Goal: Entertainment & Leisure: Browse casually

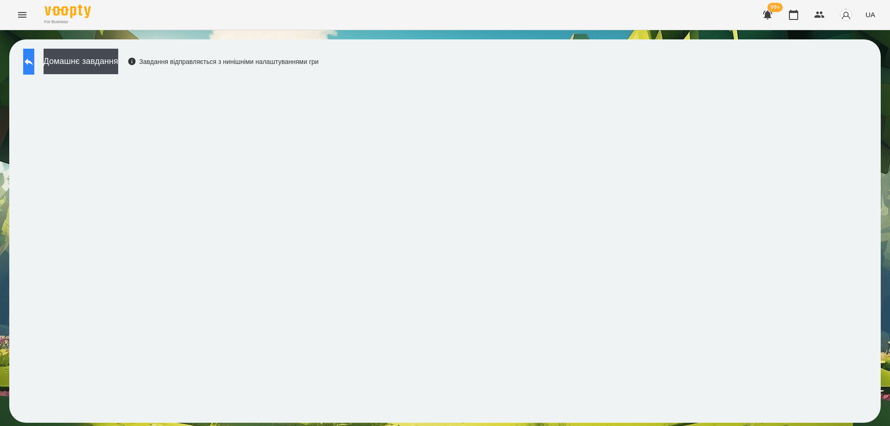
click at [34, 68] on button at bounding box center [28, 62] width 11 height 26
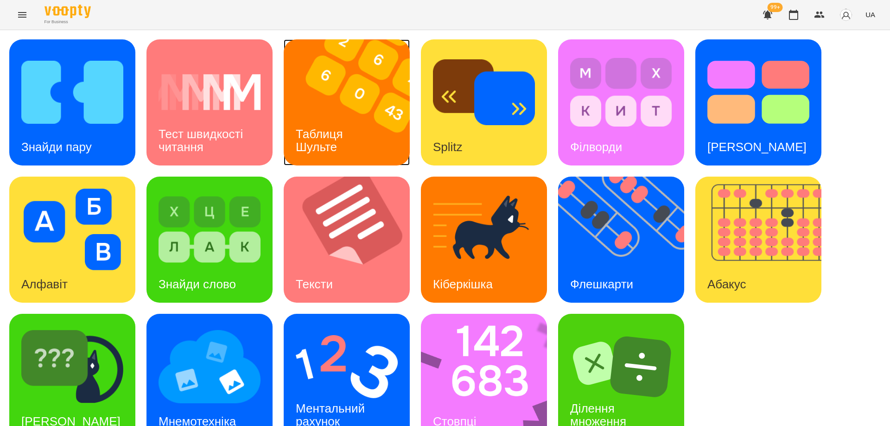
click at [374, 140] on img at bounding box center [353, 102] width 138 height 126
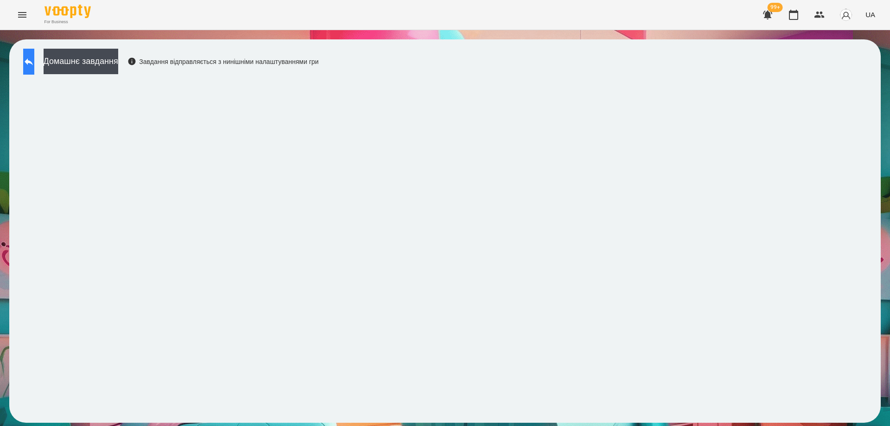
click at [33, 61] on icon at bounding box center [29, 61] width 8 height 7
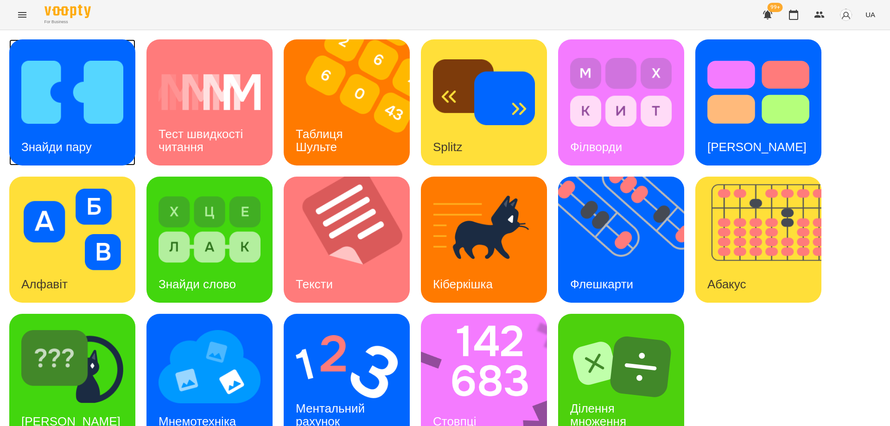
click at [41, 75] on img at bounding box center [72, 92] width 102 height 82
